Goal: Task Accomplishment & Management: Complete application form

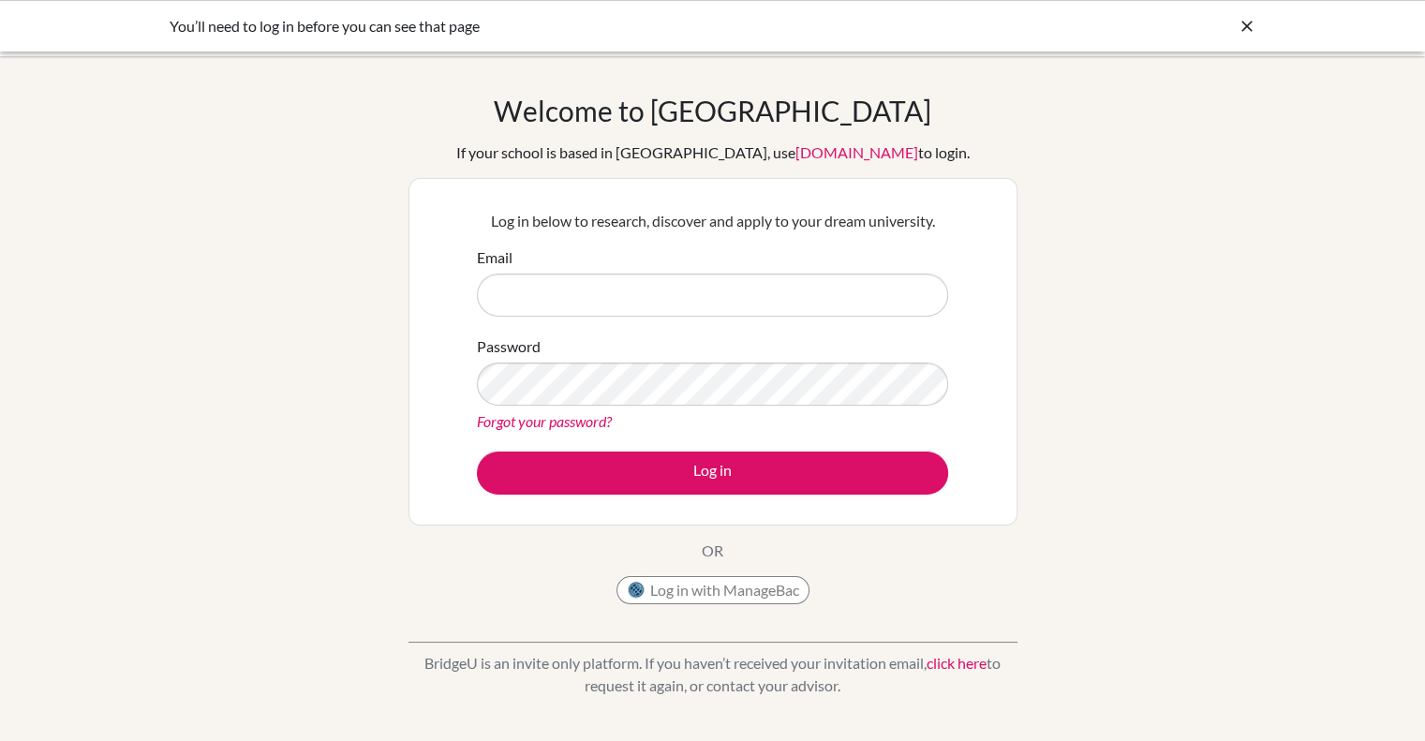
type input "ignacio.lorenzo@bisvietnam.com"
click at [685, 587] on button "Log in with ManageBac" at bounding box center [712, 590] width 193 height 28
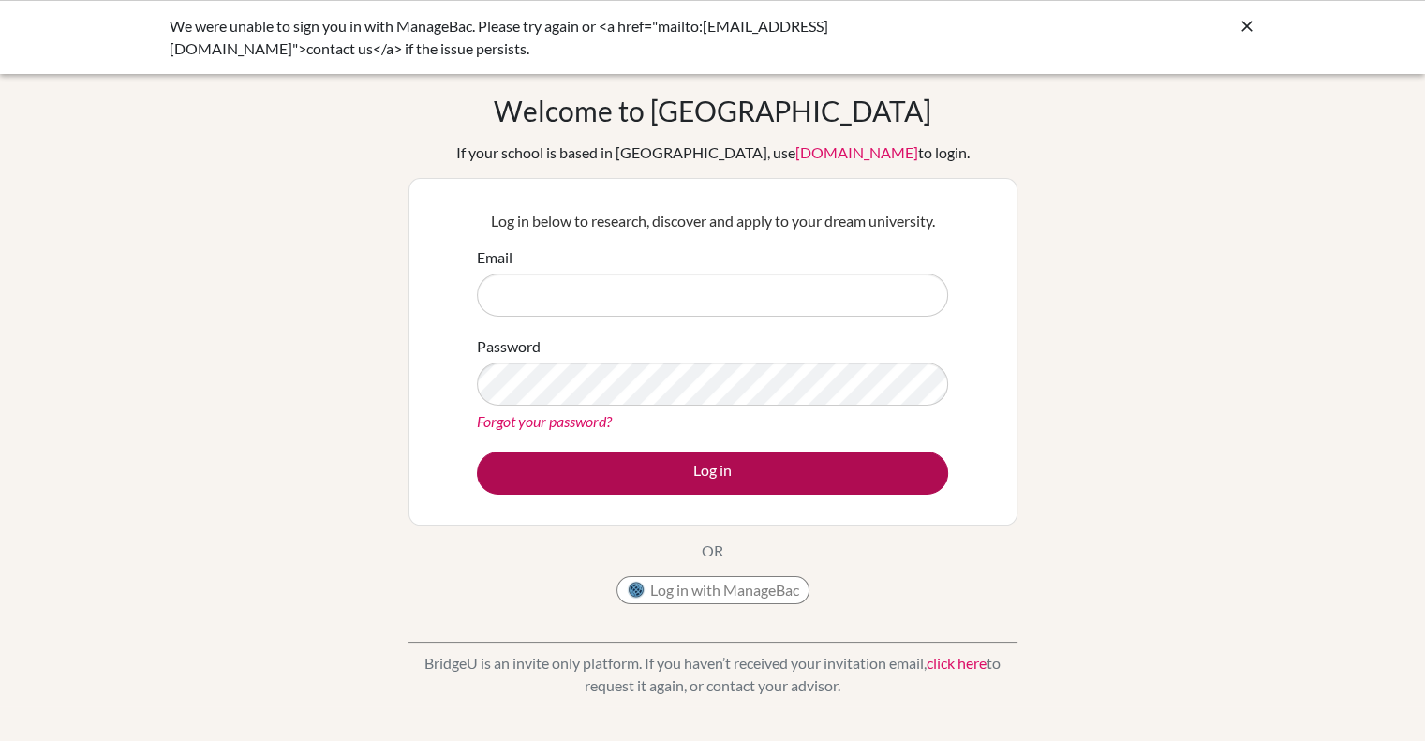
type input "[PERSON_NAME][EMAIL_ADDRESS][PERSON_NAME][DOMAIN_NAME]"
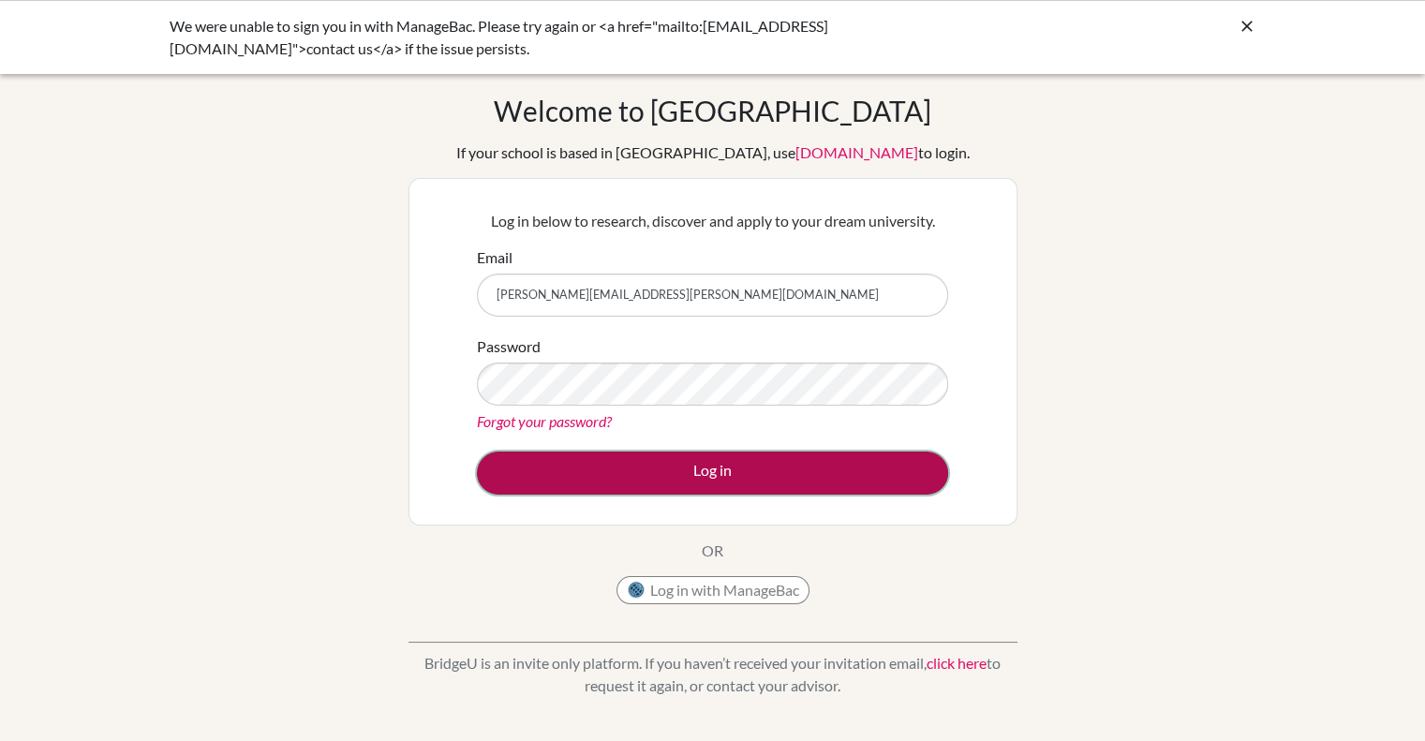
click at [693, 474] on button "Log in" at bounding box center [712, 472] width 471 height 43
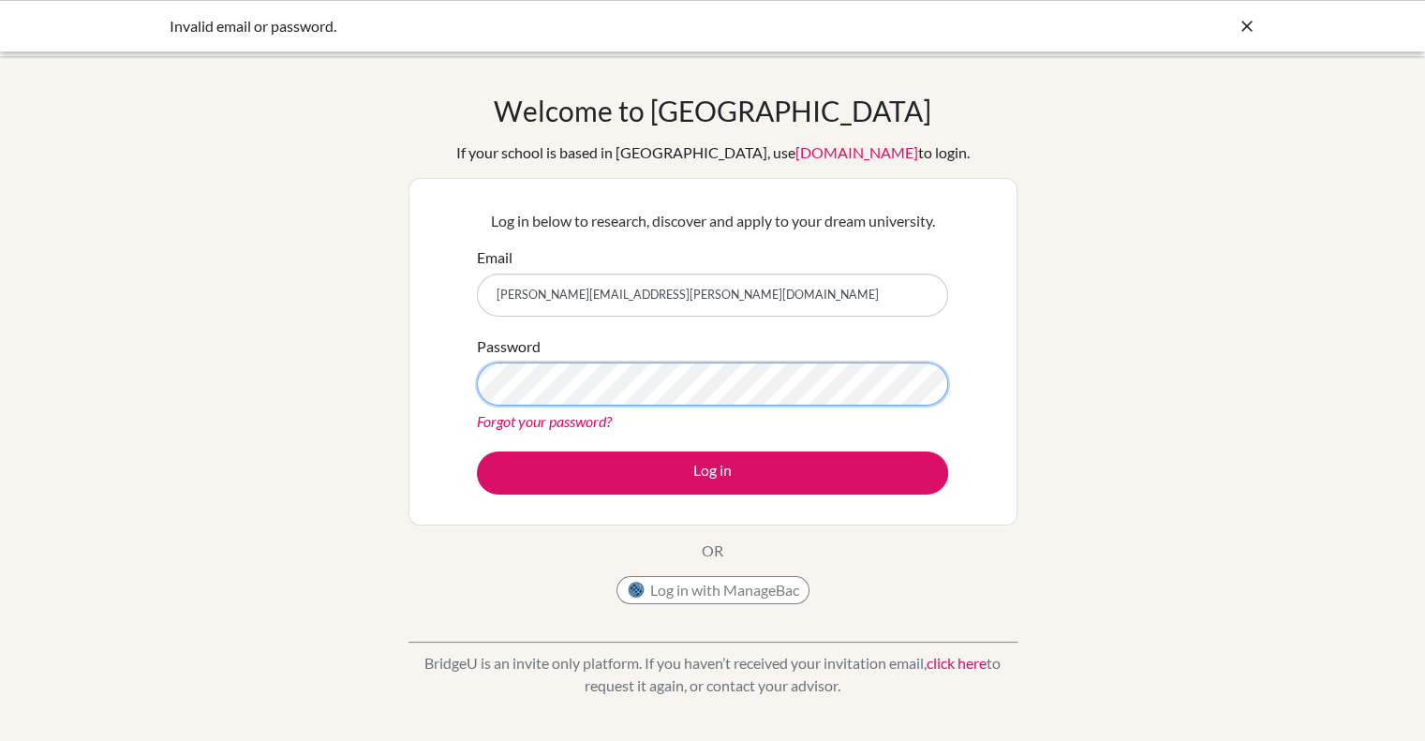
click at [423, 369] on div "Log in below to research, discover and apply to your dream university. Email [P…" at bounding box center [712, 352] width 609 height 348
click at [477, 451] on button "Log in" at bounding box center [712, 472] width 471 height 43
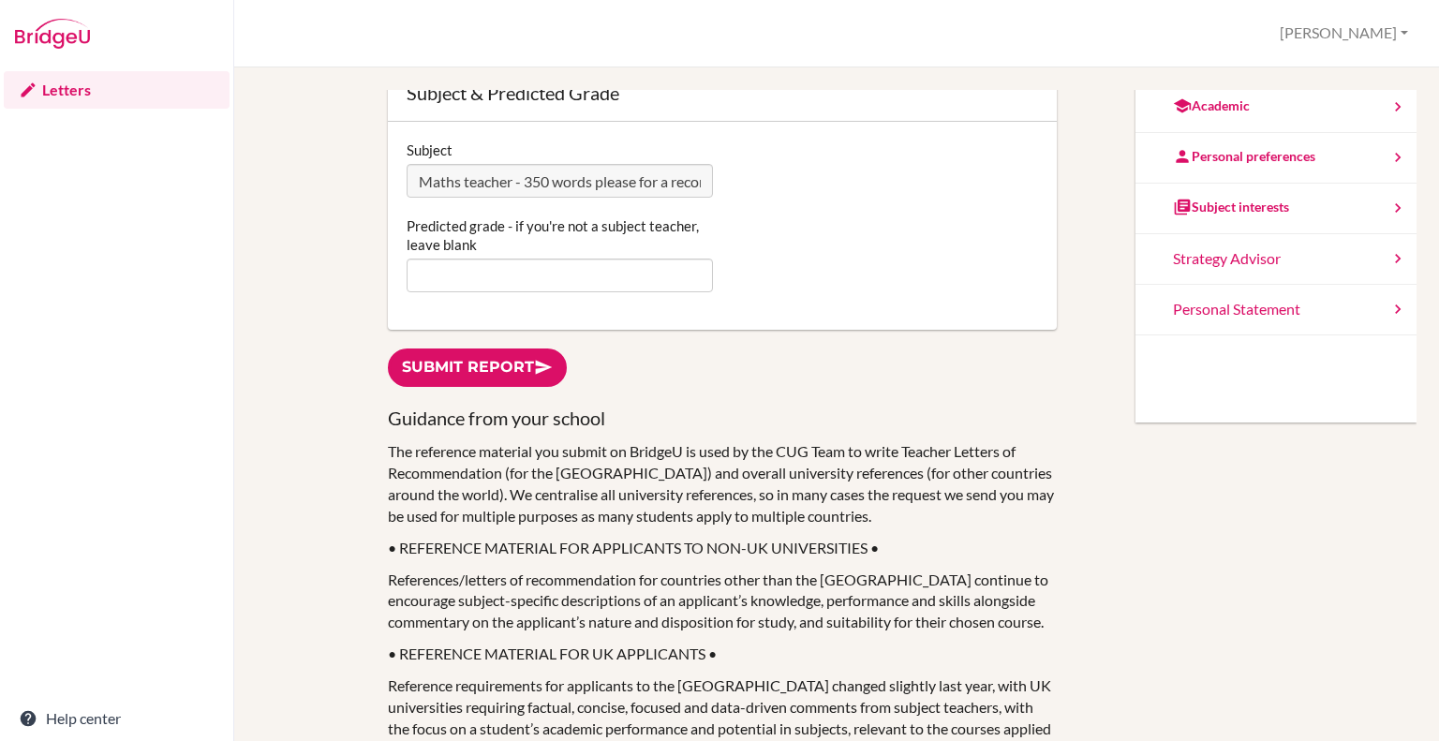
scroll to position [407, 0]
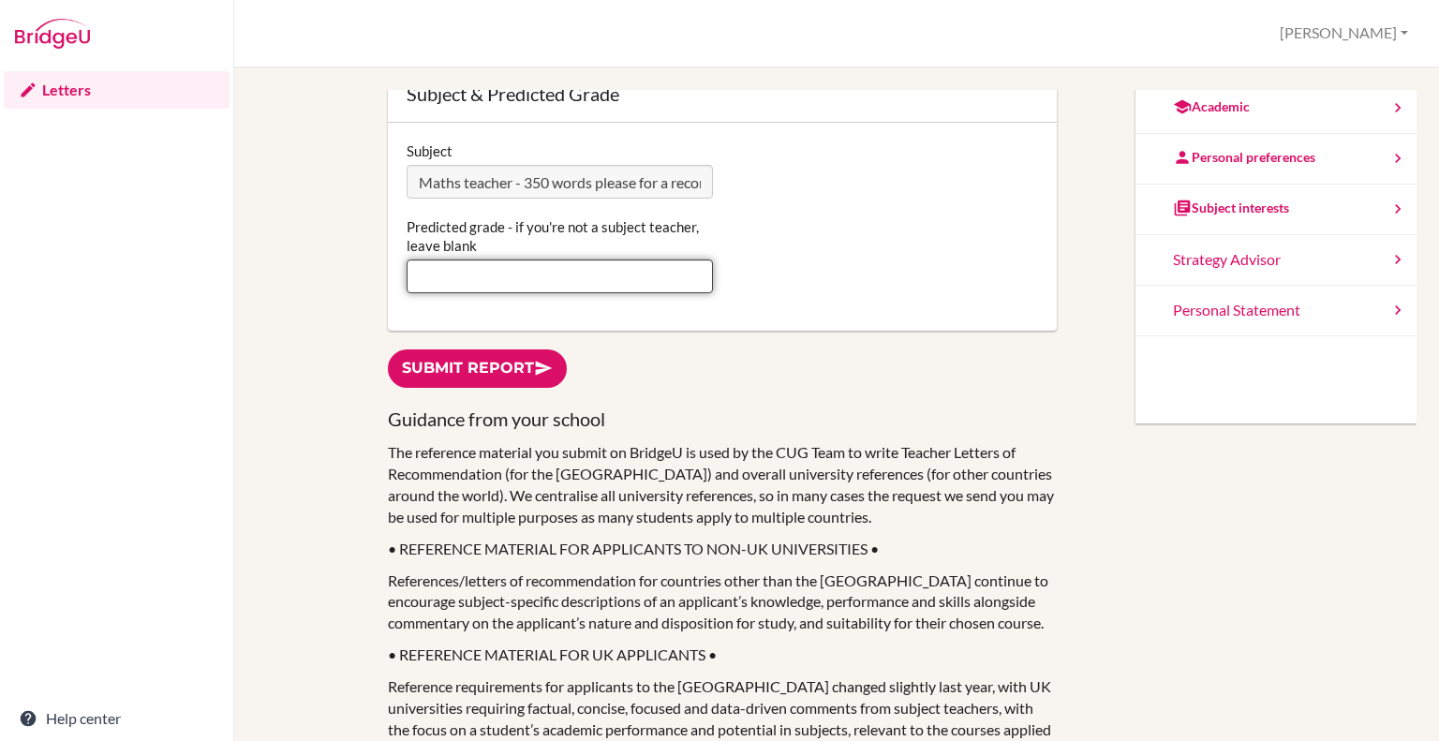
click at [496, 275] on input "Predicted grade - if you're not a subject teacher, leave blank" at bounding box center [560, 276] width 306 height 34
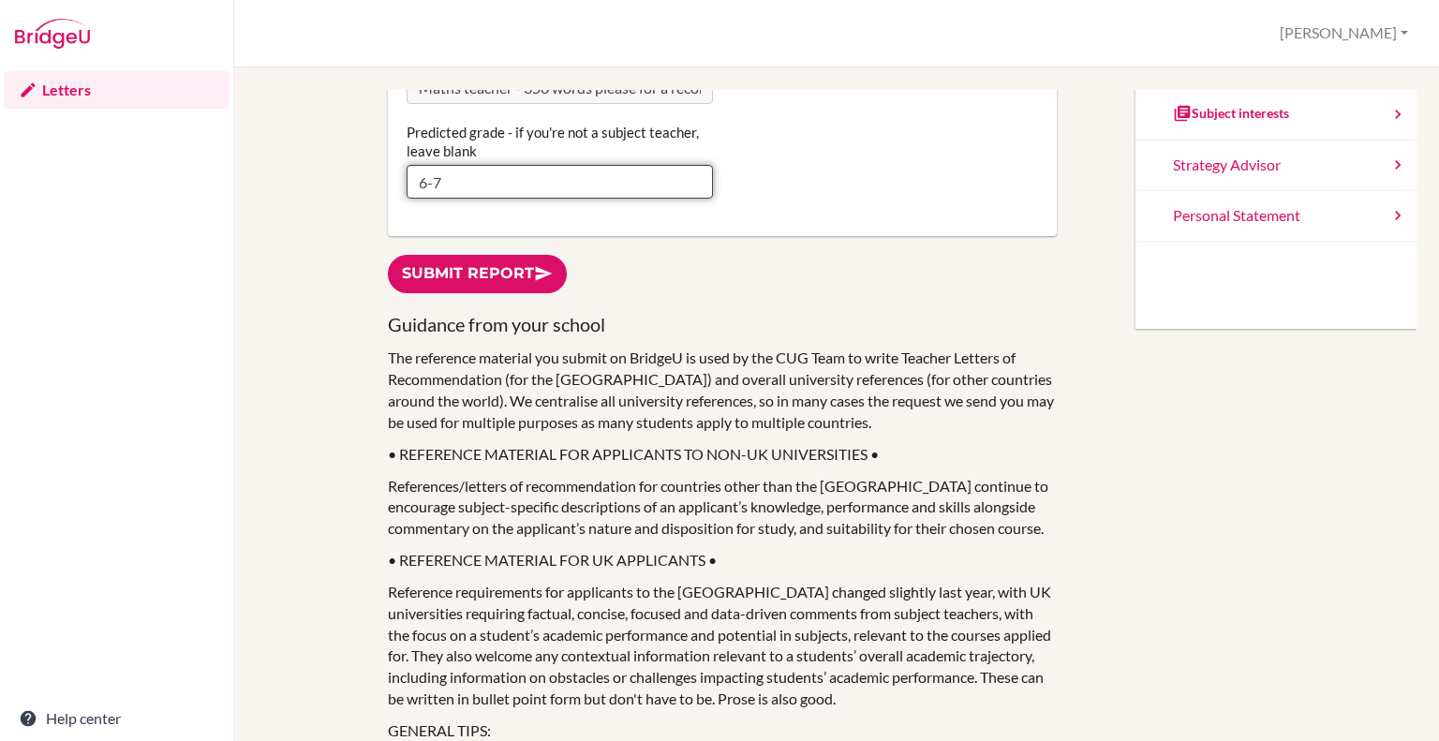
scroll to position [501, 0]
click at [425, 179] on input "6-7" at bounding box center [560, 183] width 306 height 34
click at [431, 179] on input "6 -7" at bounding box center [560, 183] width 306 height 34
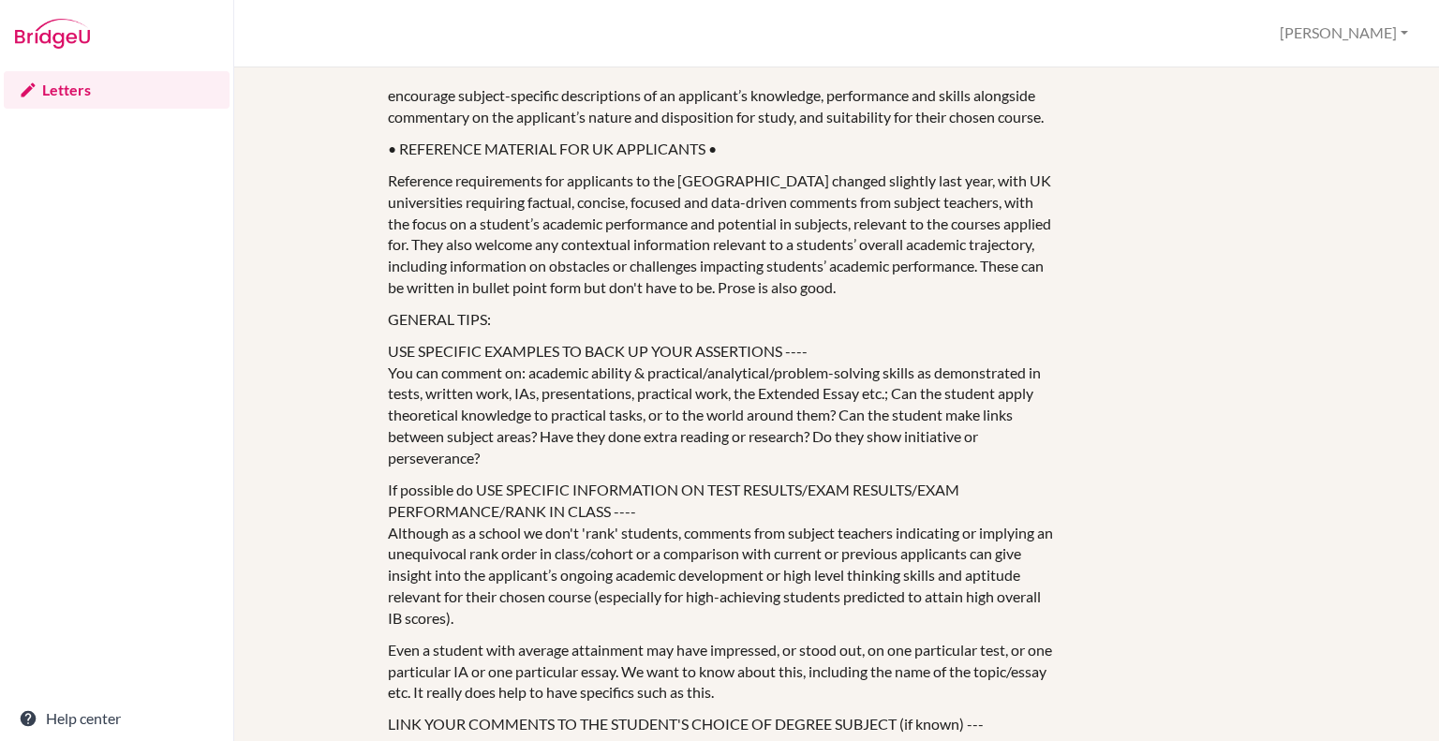
scroll to position [913, 0]
type input "6 - 7"
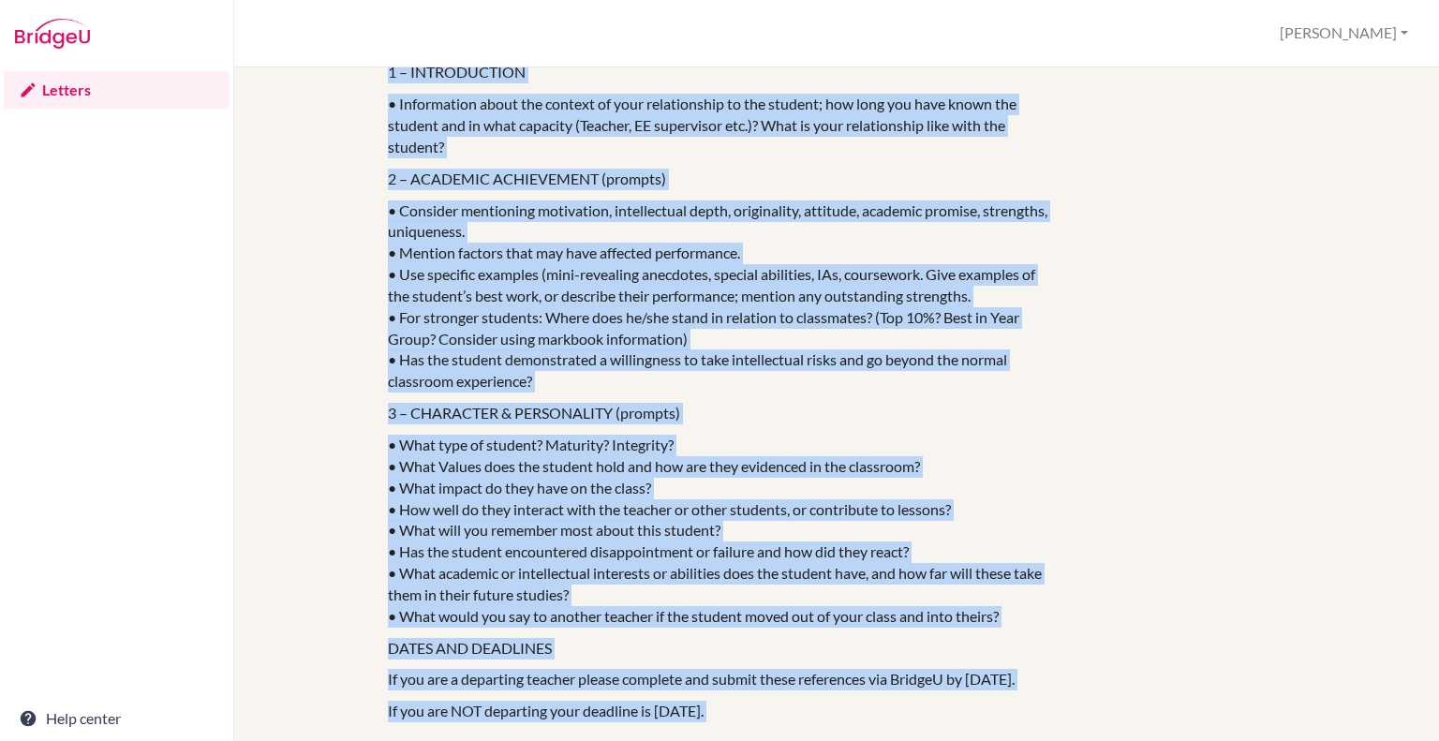
scroll to position [328, 0]
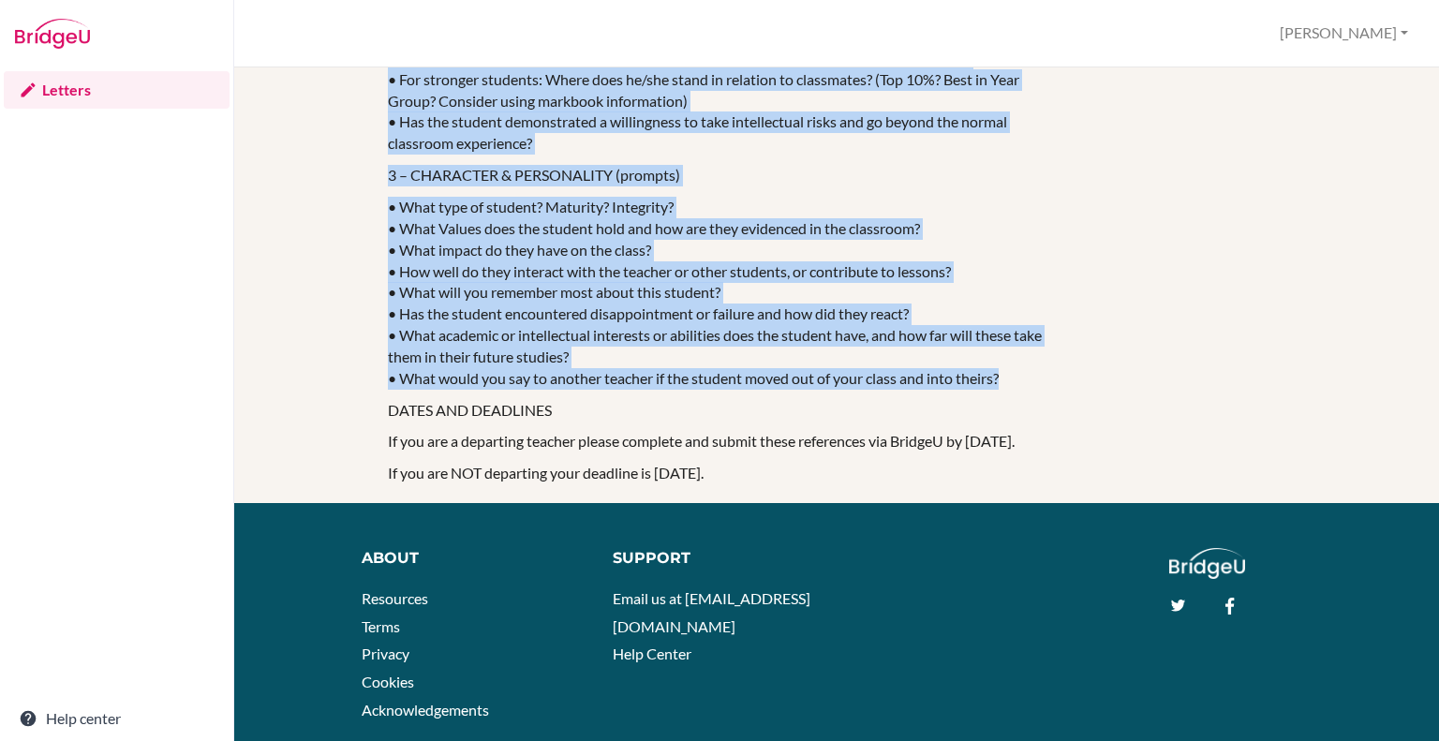
drag, startPoint x: 388, startPoint y: 199, endPoint x: 1028, endPoint y: 351, distance: 657.7
copy div "Reference requirements for applicants to the UK changed slightly last year, wit…"
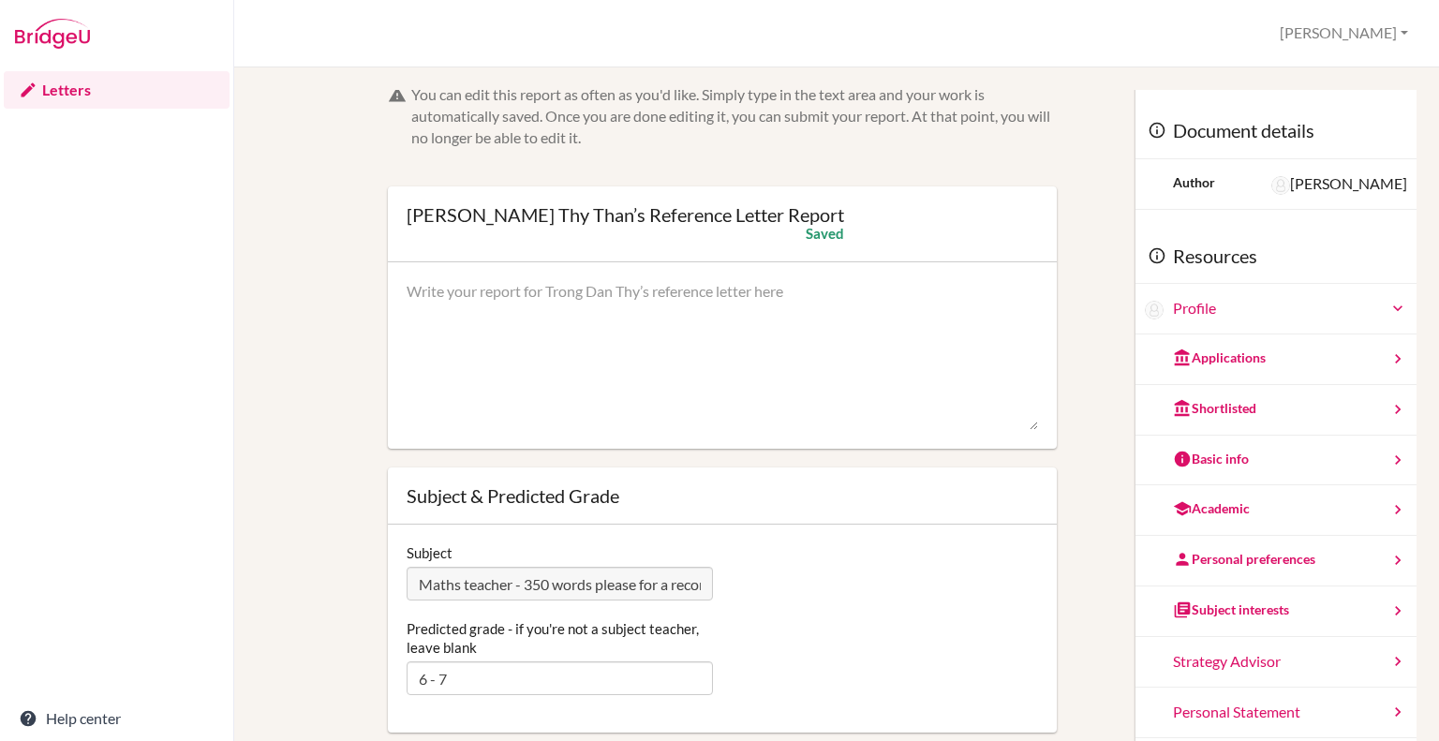
scroll to position [0, 0]
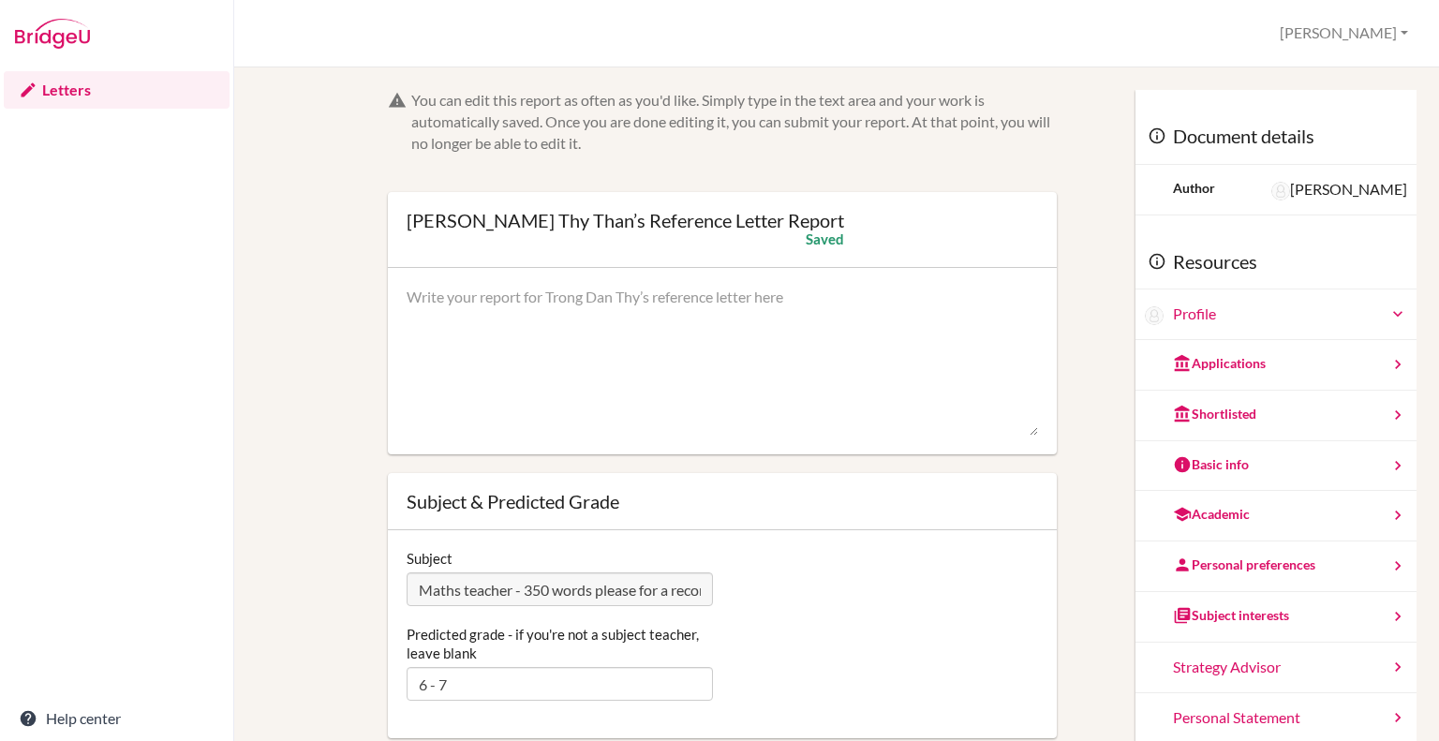
click at [418, 292] on textarea at bounding box center [722, 362] width 631 height 150
click at [455, 293] on textarea at bounding box center [722, 362] width 631 height 150
paste textarea "I have taught Thy over the past two years in the IB Mathematics HL Applications…"
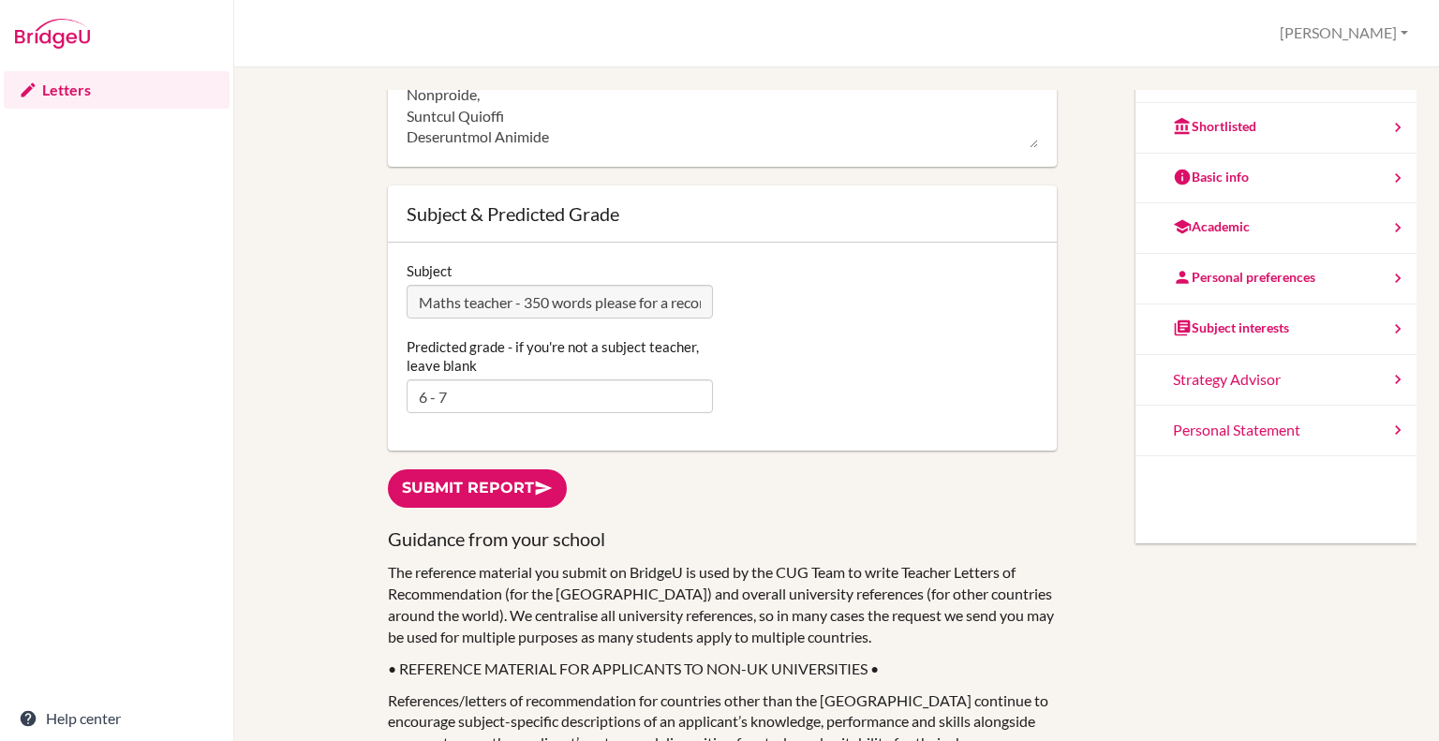
scroll to position [291, 0]
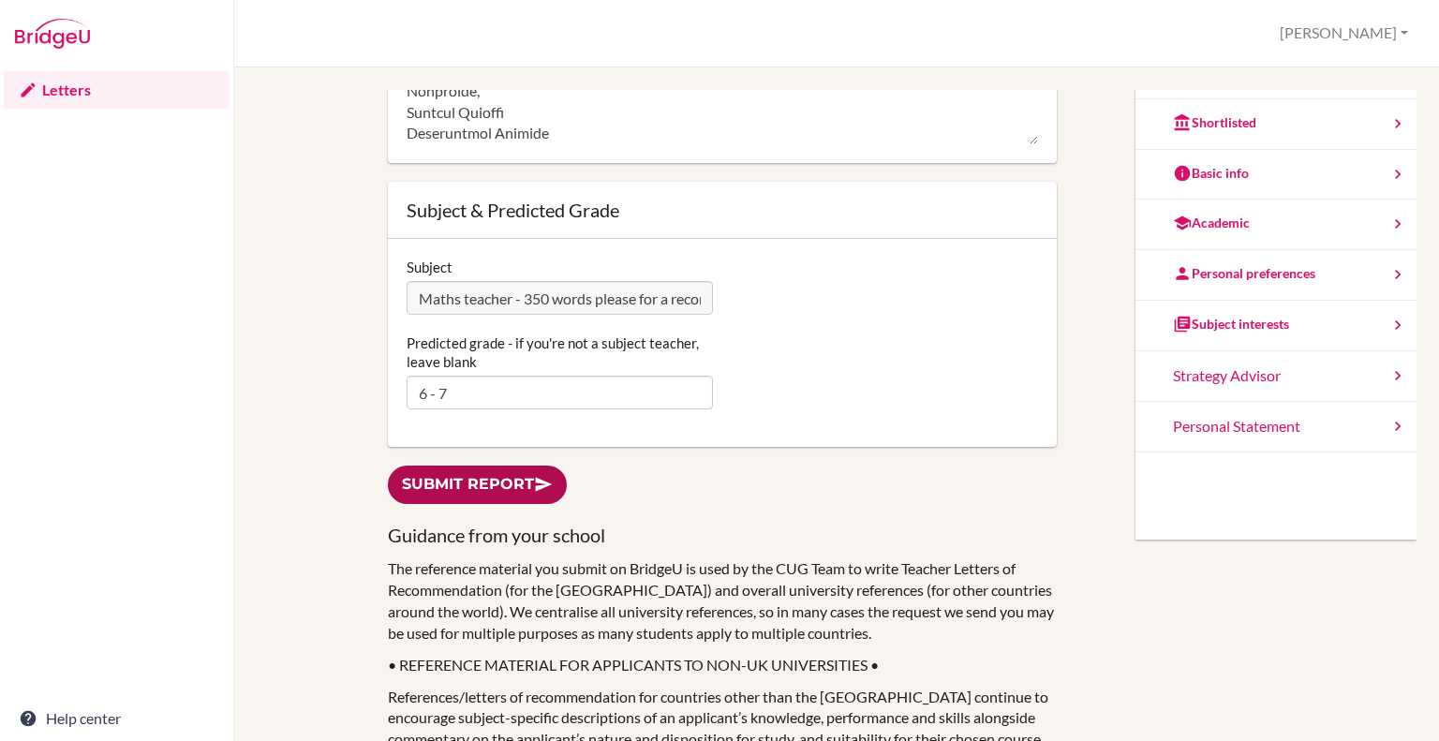
type textarea "I have taught Thy over the past two years in the IB Mathematics HL Applications…"
click at [485, 486] on link "Submit report" at bounding box center [477, 485] width 179 height 38
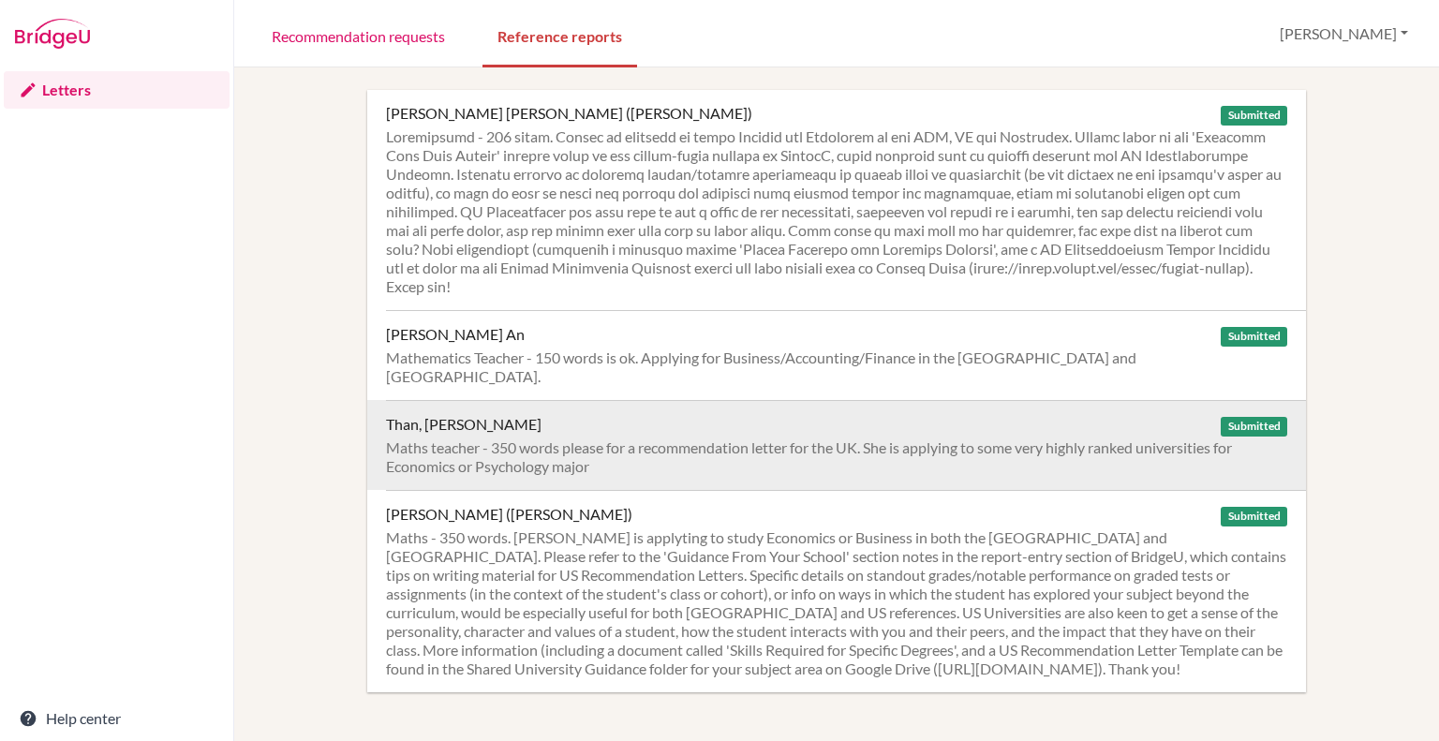
click at [635, 438] on div "Maths teacher - 350 words please for a recommendation letter for the UK. She is…" at bounding box center [836, 456] width 901 height 37
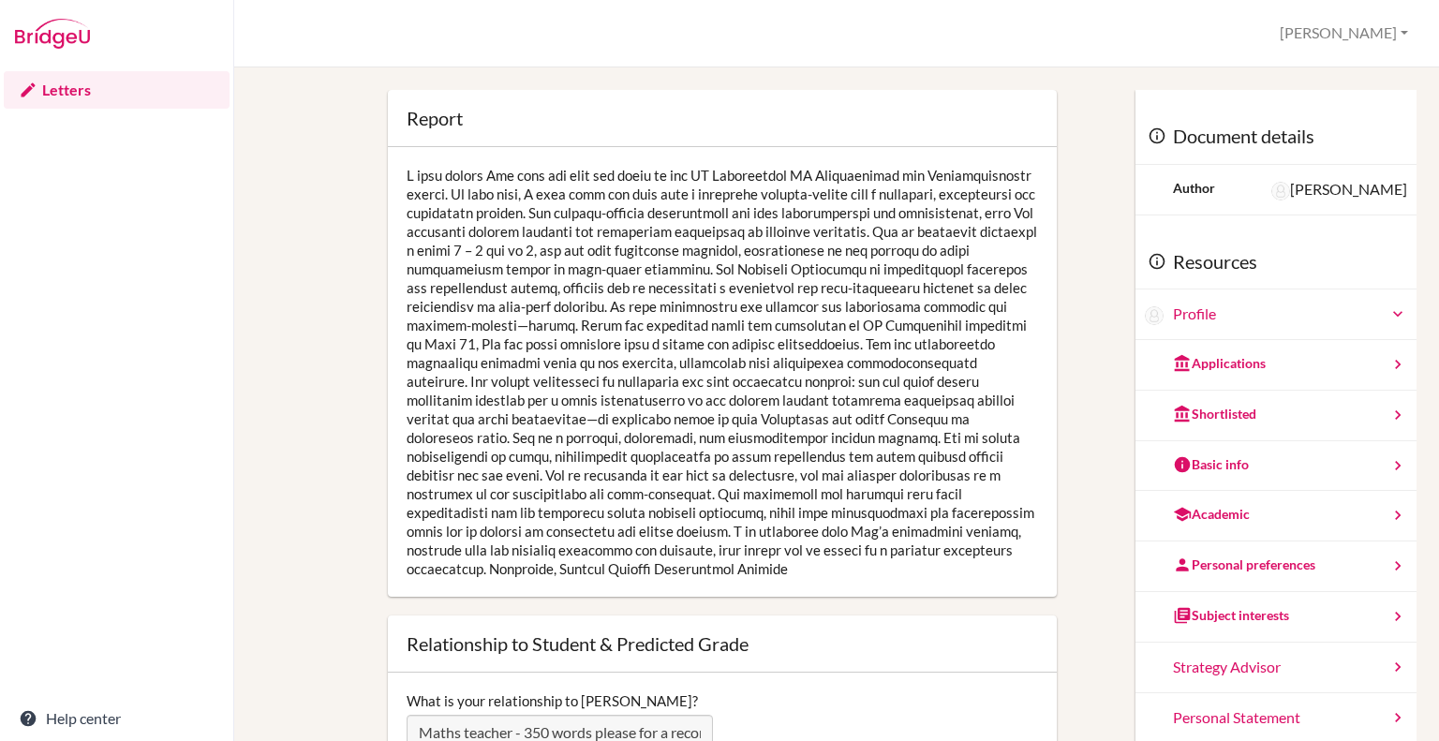
click at [740, 392] on div at bounding box center [722, 372] width 669 height 450
